Goal: Use online tool/utility: Utilize a website feature to perform a specific function

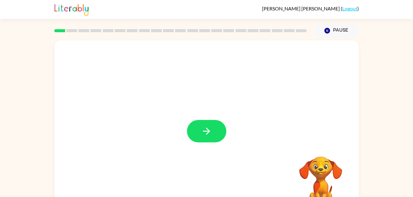
click at [218, 134] on button "button" at bounding box center [206, 131] width 39 height 22
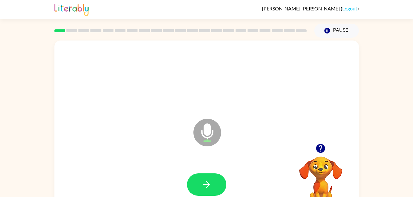
click at [207, 180] on icon "button" at bounding box center [206, 185] width 11 height 11
click at [212, 186] on icon "button" at bounding box center [206, 185] width 11 height 11
click at [221, 185] on button "button" at bounding box center [206, 185] width 39 height 22
click at [209, 180] on icon "button" at bounding box center [206, 185] width 11 height 11
click at [201, 181] on icon "button" at bounding box center [206, 185] width 11 height 11
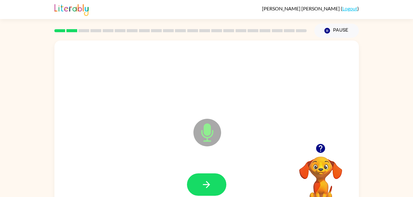
click at [208, 195] on button "button" at bounding box center [206, 185] width 39 height 22
click at [206, 184] on icon "button" at bounding box center [206, 185] width 11 height 11
click at [205, 181] on icon "button" at bounding box center [206, 185] width 11 height 11
click at [199, 189] on button "button" at bounding box center [206, 185] width 39 height 22
click at [210, 186] on icon "button" at bounding box center [206, 185] width 11 height 11
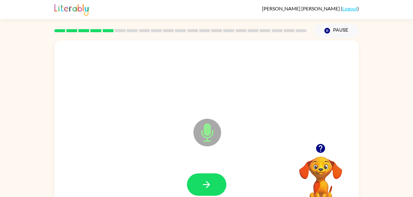
click at [207, 181] on icon "button" at bounding box center [206, 185] width 11 height 11
click at [198, 185] on button "button" at bounding box center [206, 185] width 39 height 22
click at [203, 176] on button "button" at bounding box center [206, 185] width 39 height 22
click at [199, 185] on div at bounding box center [206, 185] width 39 height 22
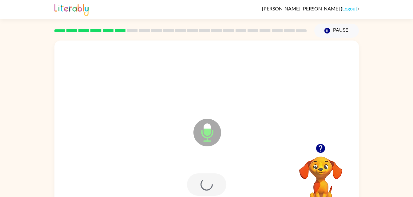
click at [202, 185] on div at bounding box center [206, 185] width 39 height 22
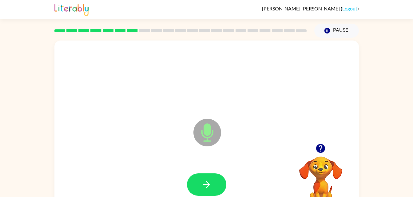
click at [205, 186] on icon "button" at bounding box center [206, 185] width 11 height 11
click at [206, 188] on icon "button" at bounding box center [206, 185] width 11 height 11
click at [209, 184] on icon "button" at bounding box center [206, 185] width 11 height 11
click at [214, 187] on button "button" at bounding box center [206, 185] width 39 height 22
click at [200, 187] on button "button" at bounding box center [206, 185] width 39 height 22
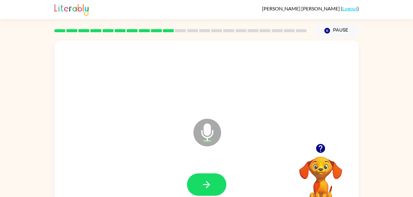
click at [210, 181] on icon "button" at bounding box center [206, 185] width 11 height 11
click at [208, 186] on icon "button" at bounding box center [206, 184] width 7 height 7
click at [322, 152] on icon "button" at bounding box center [320, 148] width 9 height 9
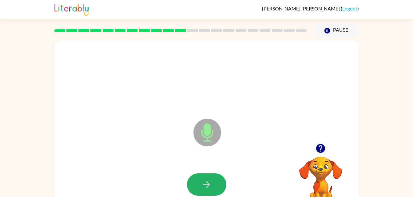
click at [207, 187] on icon "button" at bounding box center [206, 185] width 11 height 11
click at [204, 183] on icon "button" at bounding box center [206, 185] width 11 height 11
click at [198, 183] on button "button" at bounding box center [206, 185] width 39 height 22
click at [201, 177] on button "button" at bounding box center [206, 185] width 39 height 22
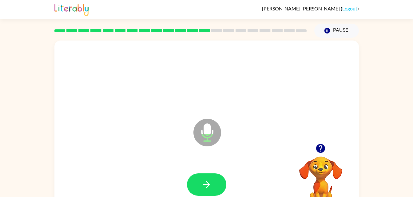
click at [200, 186] on button "button" at bounding box center [206, 185] width 39 height 22
click at [206, 185] on icon "button" at bounding box center [206, 184] width 7 height 7
click at [203, 186] on icon "button" at bounding box center [206, 185] width 11 height 11
click at [207, 189] on icon "button" at bounding box center [206, 185] width 11 height 11
click at [203, 177] on button "button" at bounding box center [206, 185] width 39 height 22
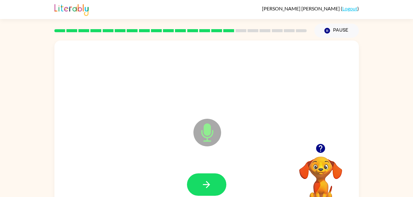
click at [202, 185] on icon "button" at bounding box center [206, 185] width 11 height 11
click at [203, 174] on button "button" at bounding box center [206, 185] width 39 height 22
click at [201, 185] on icon "button" at bounding box center [206, 185] width 11 height 11
click at [315, 151] on icon "button" at bounding box center [320, 148] width 11 height 11
click at [208, 184] on icon "button" at bounding box center [206, 184] width 7 height 7
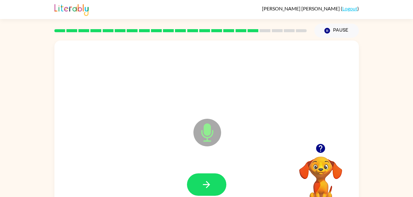
click at [213, 189] on button "button" at bounding box center [206, 185] width 39 height 22
click at [202, 187] on icon "button" at bounding box center [206, 185] width 11 height 11
click at [203, 190] on icon "button" at bounding box center [206, 185] width 11 height 11
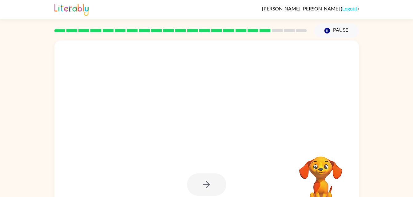
click at [206, 185] on div at bounding box center [206, 185] width 39 height 22
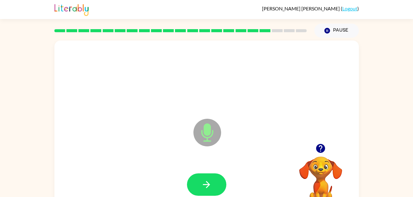
click at [204, 194] on button "button" at bounding box center [206, 185] width 39 height 22
click at [206, 186] on icon "button" at bounding box center [206, 185] width 11 height 11
click at [202, 179] on button "button" at bounding box center [206, 185] width 39 height 22
click at [206, 190] on button "button" at bounding box center [206, 185] width 39 height 22
click at [207, 183] on icon "button" at bounding box center [206, 184] width 7 height 7
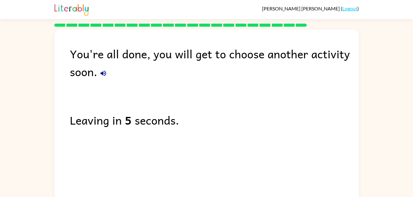
click at [111, 24] on rect at bounding box center [108, 25] width 11 height 3
